Goal: Transaction & Acquisition: Purchase product/service

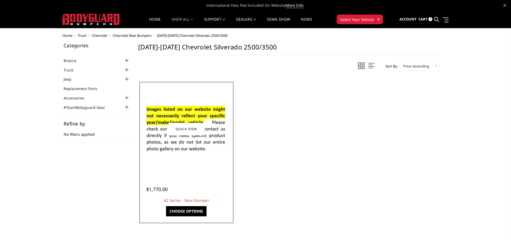
click at [162, 129] on img at bounding box center [187, 129] width 86 height 59
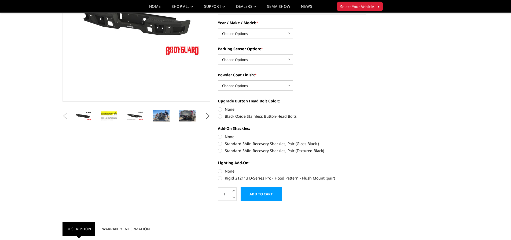
scroll to position [27, 0]
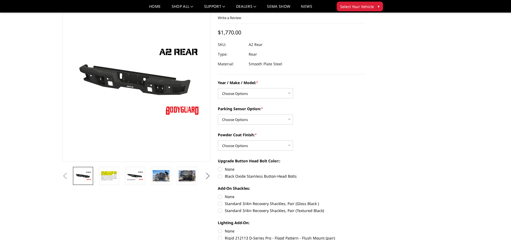
click at [206, 174] on button "Next" at bounding box center [208, 176] width 8 height 8
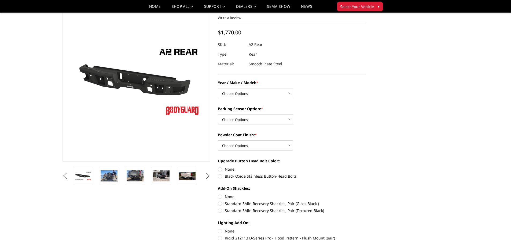
click at [206, 174] on button "Next" at bounding box center [208, 176] width 8 height 8
click at [131, 176] on img at bounding box center [135, 175] width 17 height 11
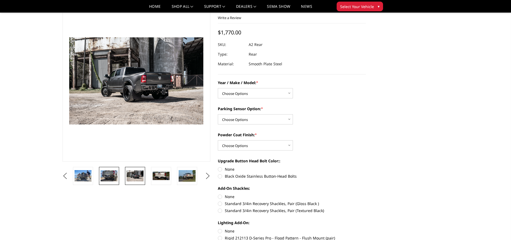
click at [111, 178] on img at bounding box center [109, 175] width 17 height 11
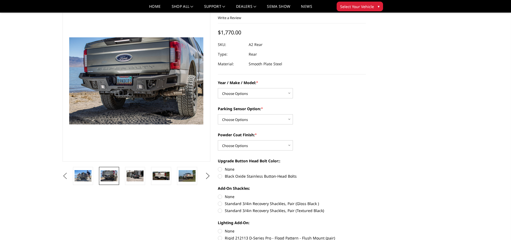
click at [69, 176] on button "Previous" at bounding box center [65, 176] width 8 height 8
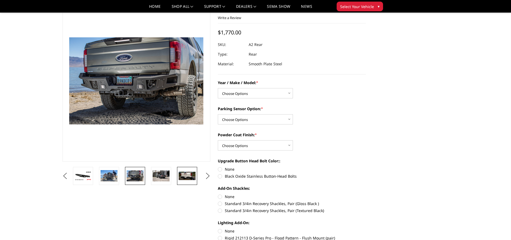
click at [185, 179] on img at bounding box center [187, 176] width 17 height 8
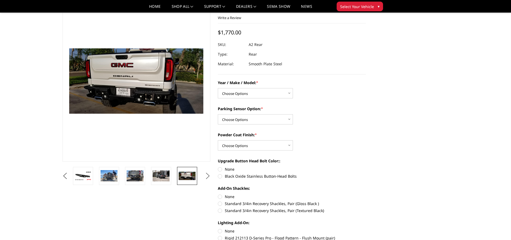
click at [209, 174] on button "Next" at bounding box center [208, 176] width 8 height 8
click at [193, 178] on img at bounding box center [187, 175] width 17 height 11
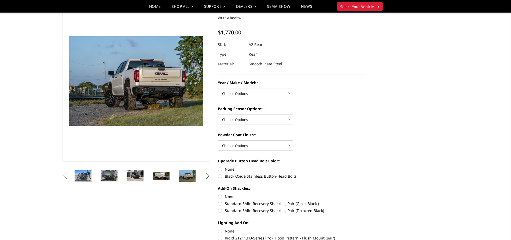
click at [208, 176] on button "Next" at bounding box center [208, 176] width 8 height 8
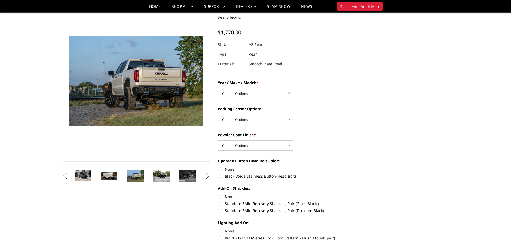
click at [208, 176] on button "Next" at bounding box center [208, 176] width 8 height 8
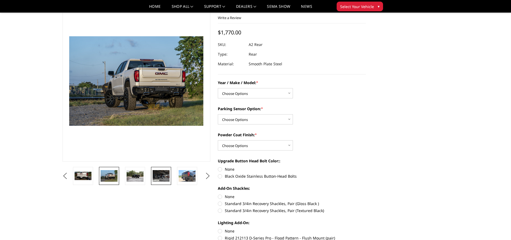
click at [161, 175] on img at bounding box center [161, 175] width 17 height 11
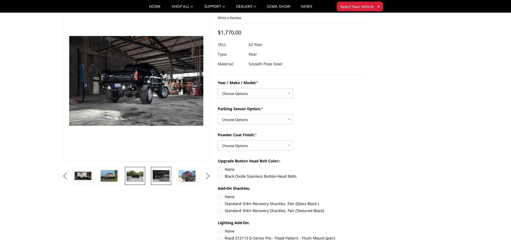
click at [140, 177] on img at bounding box center [135, 175] width 17 height 11
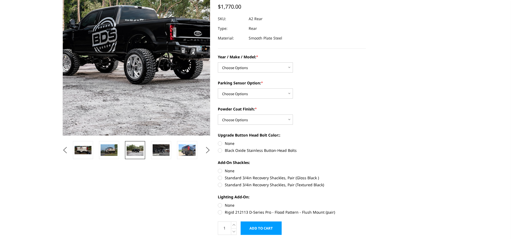
scroll to position [0, 0]
